Goal: Obtain resource: Download file/media

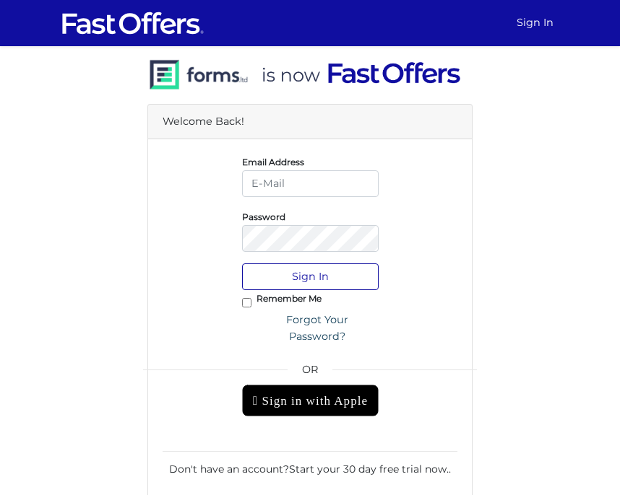
type input "[PERSON_NAME][EMAIL_ADDRESS][DOMAIN_NAME]"
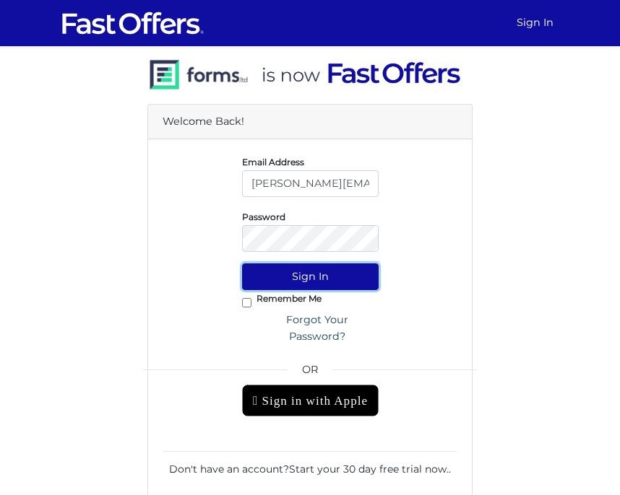
click at [308, 275] on button "Sign In" at bounding box center [310, 277] width 136 height 27
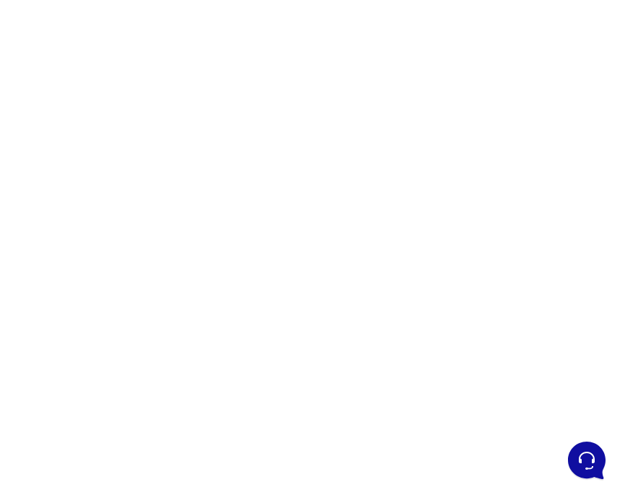
scroll to position [64, 0]
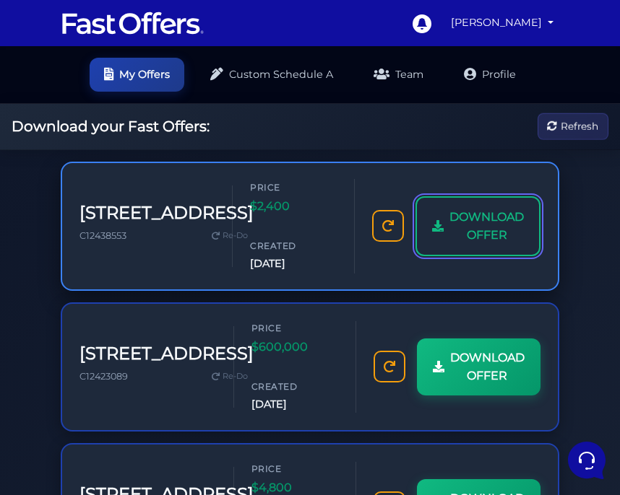
click at [476, 240] on span "DOWNLOAD OFFER" at bounding box center [486, 226] width 74 height 37
